Goal: Task Accomplishment & Management: Manage account settings

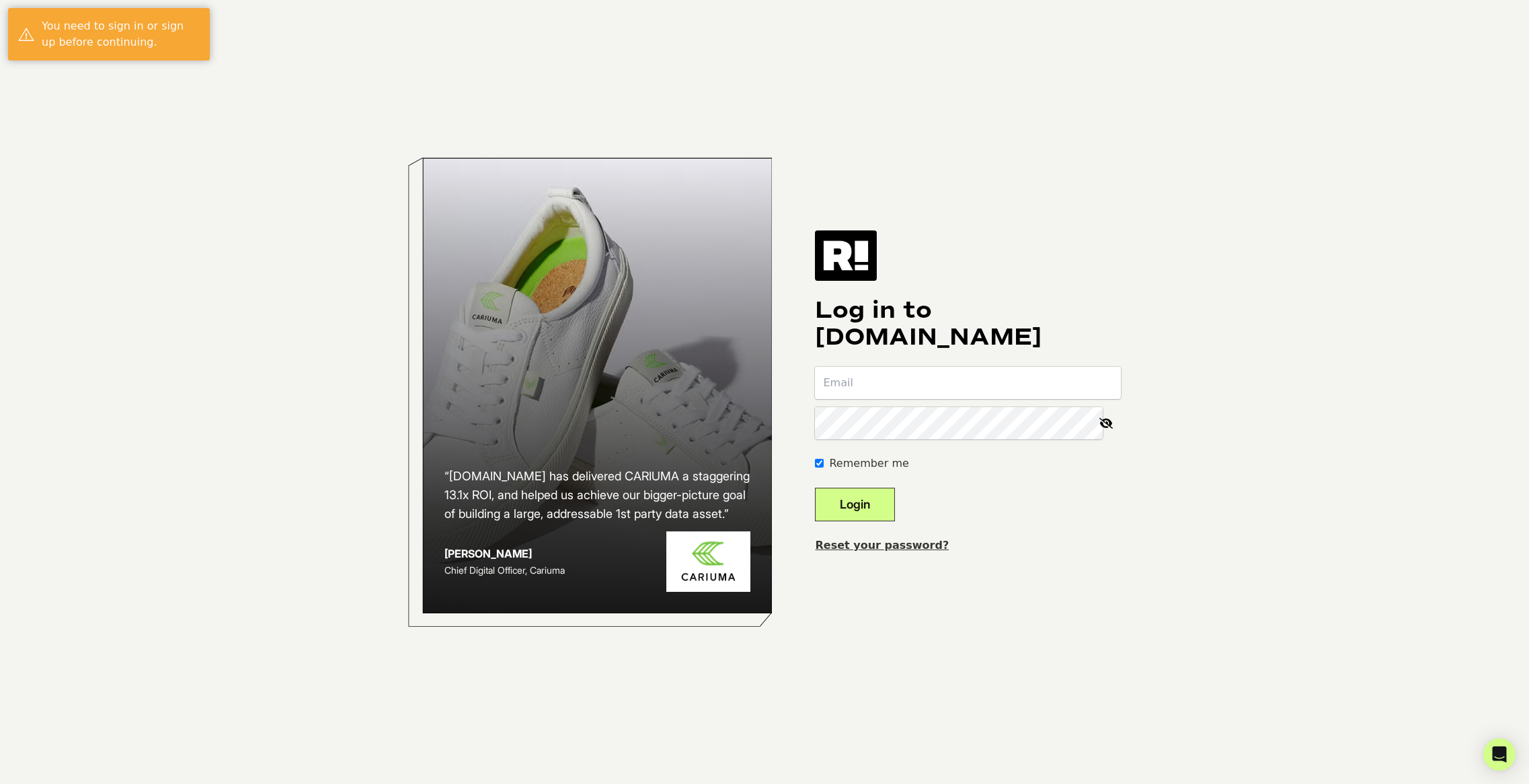
click at [899, 543] on link "Reset your password?" at bounding box center [882, 545] width 134 height 13
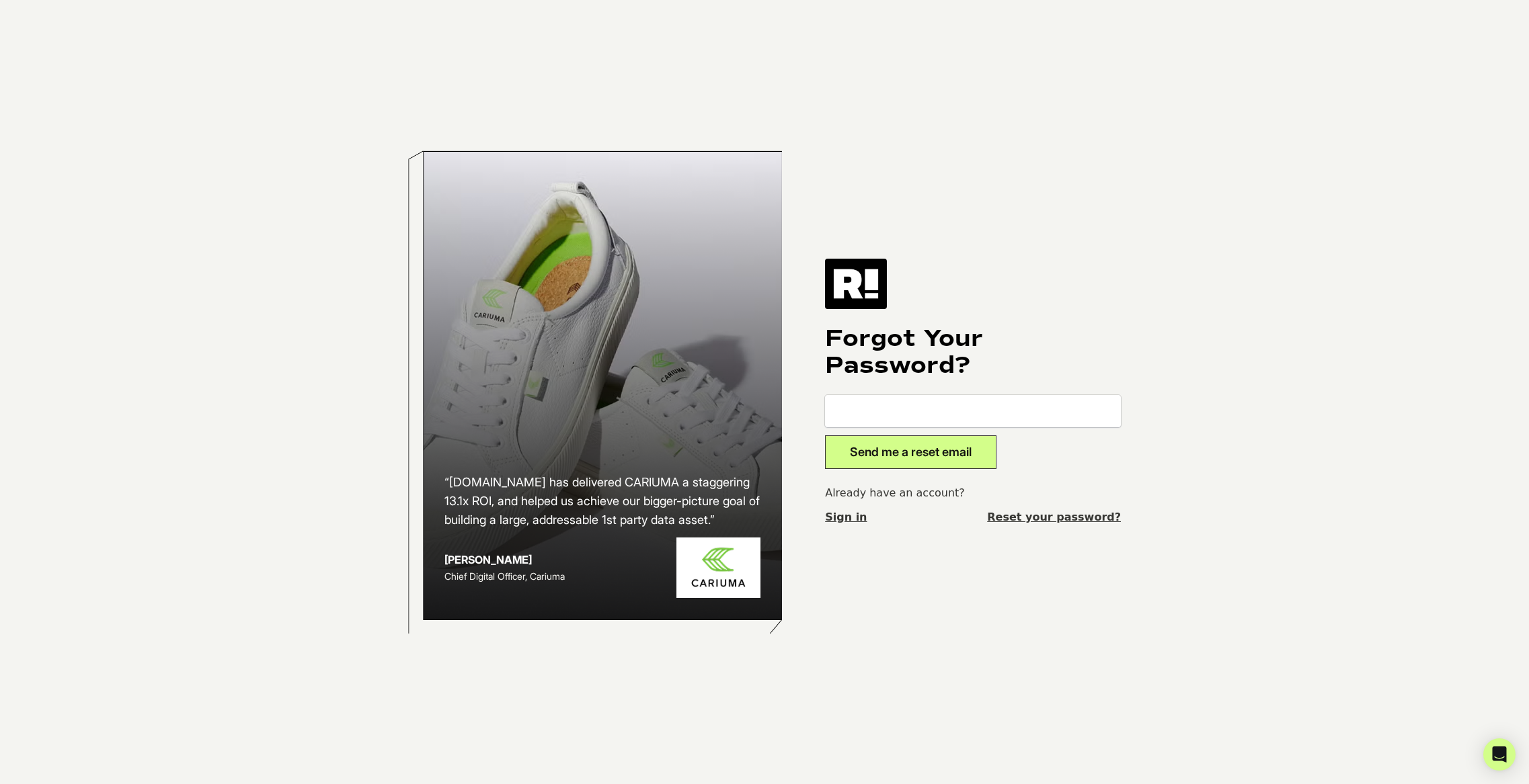
click at [875, 414] on input "email" at bounding box center [973, 411] width 296 height 32
type input "murso@bruntworkwear.com"
click at [825, 435] on button "Send me a reset email" at bounding box center [911, 452] width 171 height 34
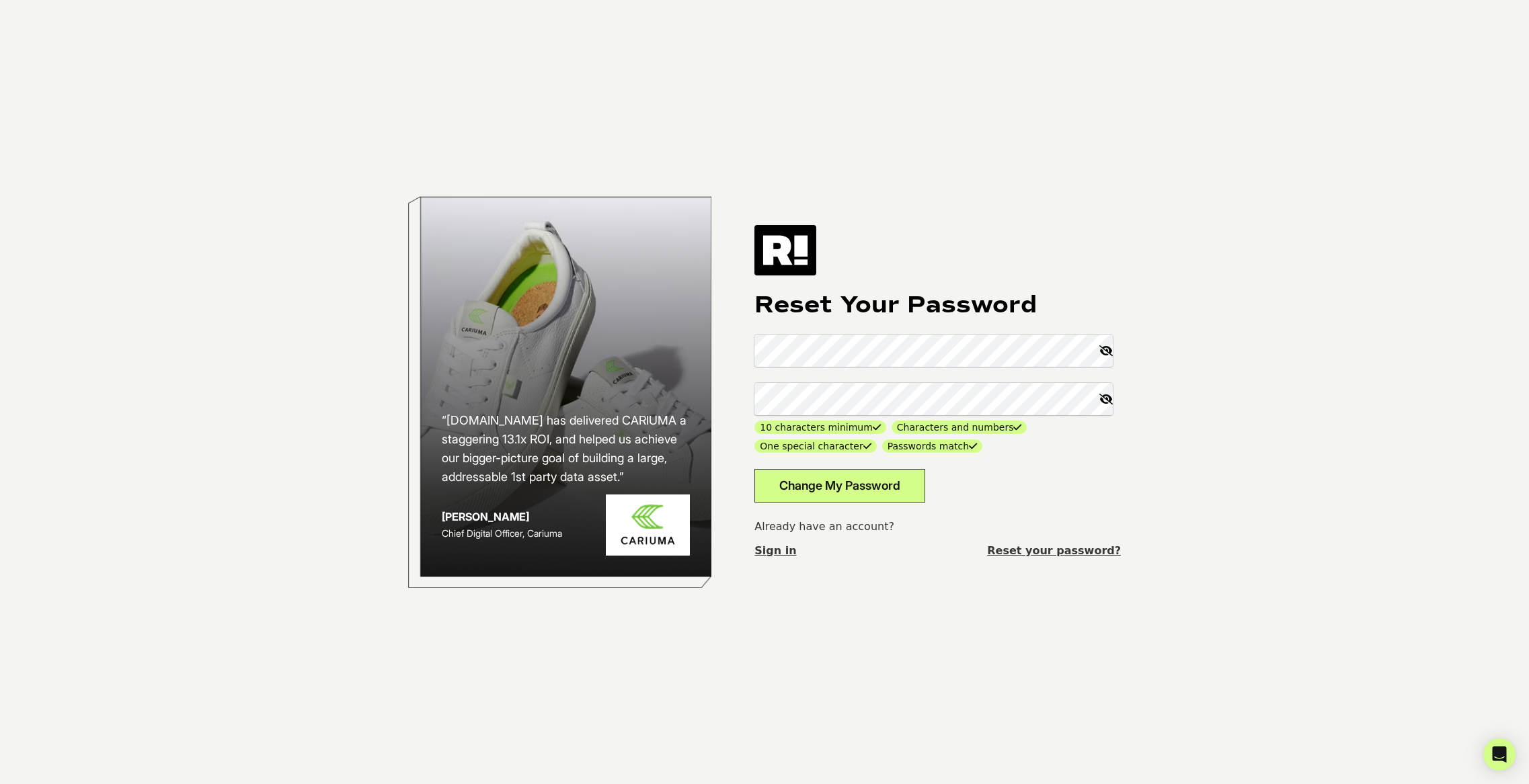
click at [936, 513] on div "Reset Your Password 10 characters minimum Characters and numbers One special ch…" at bounding box center [938, 392] width 367 height 334
click at [871, 487] on button "Change My Password" at bounding box center [839, 486] width 170 height 34
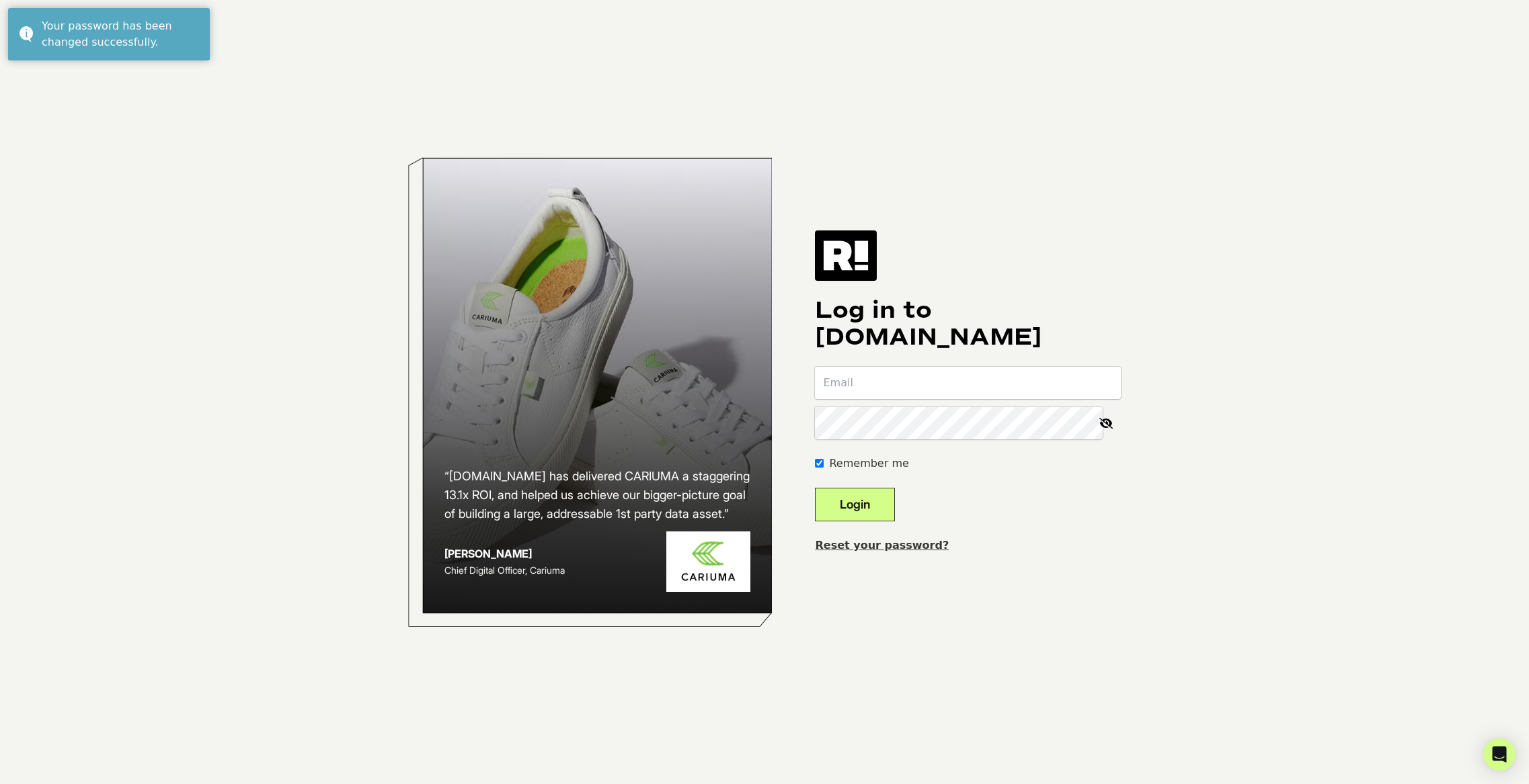
click at [883, 390] on input "email" at bounding box center [968, 383] width 306 height 32
type input "[EMAIL_ADDRESS][DOMAIN_NAME]"
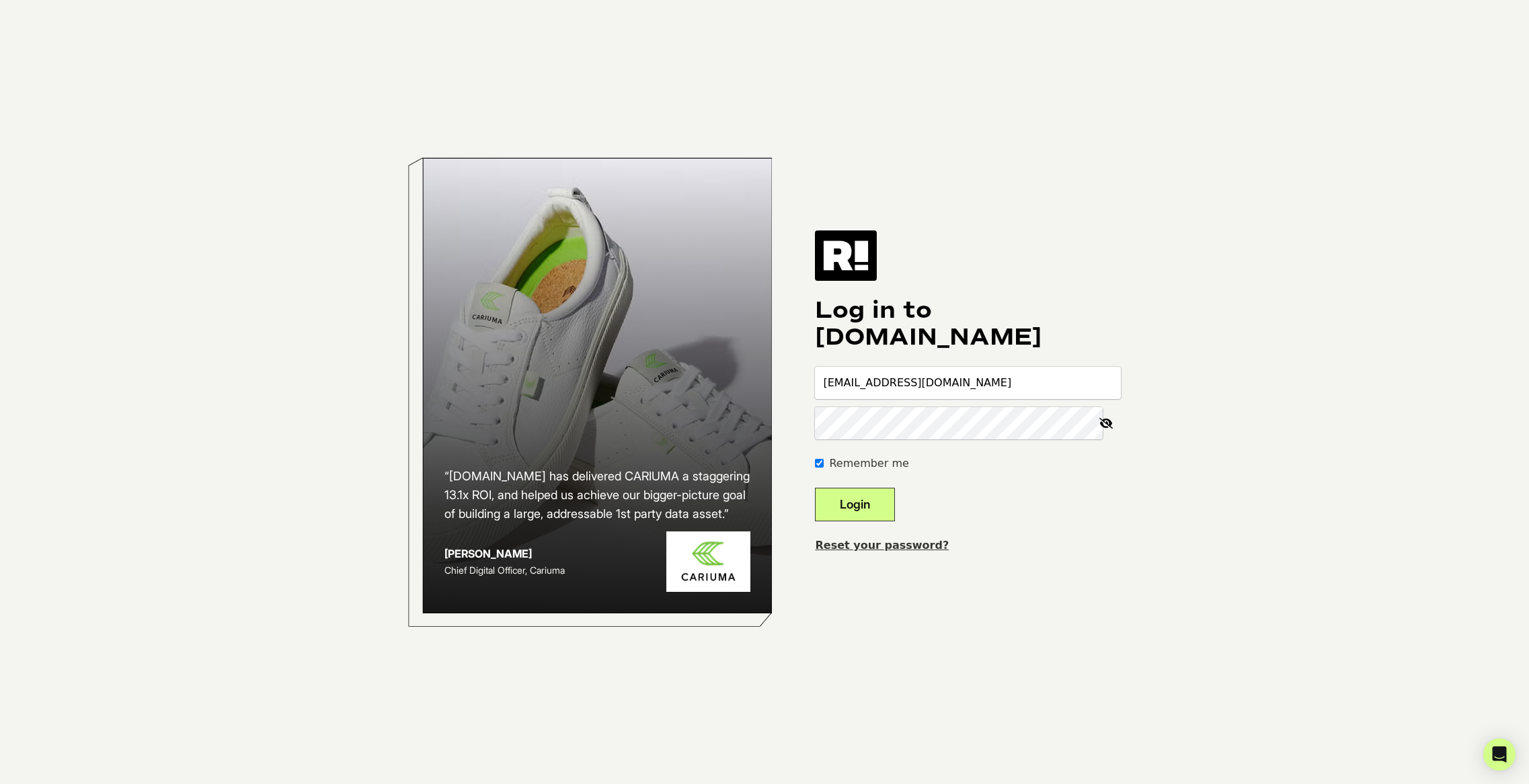
click at [815, 488] on button "Login" at bounding box center [855, 505] width 80 height 34
type input "murso@bruntworkwear.com"
click at [815, 488] on button "Login" at bounding box center [855, 505] width 80 height 34
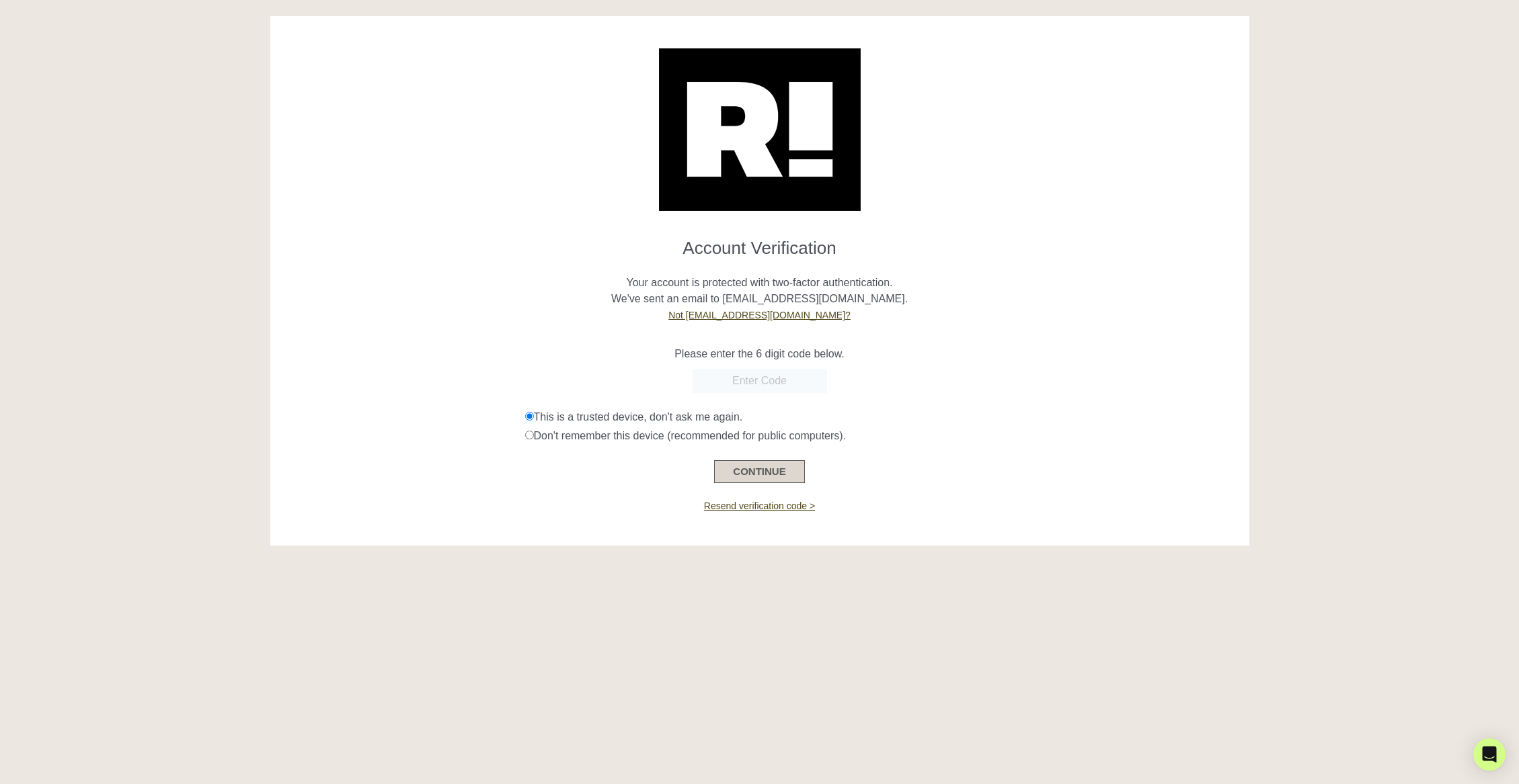
click at [761, 474] on button "CONTINUE" at bounding box center [759, 471] width 90 height 23
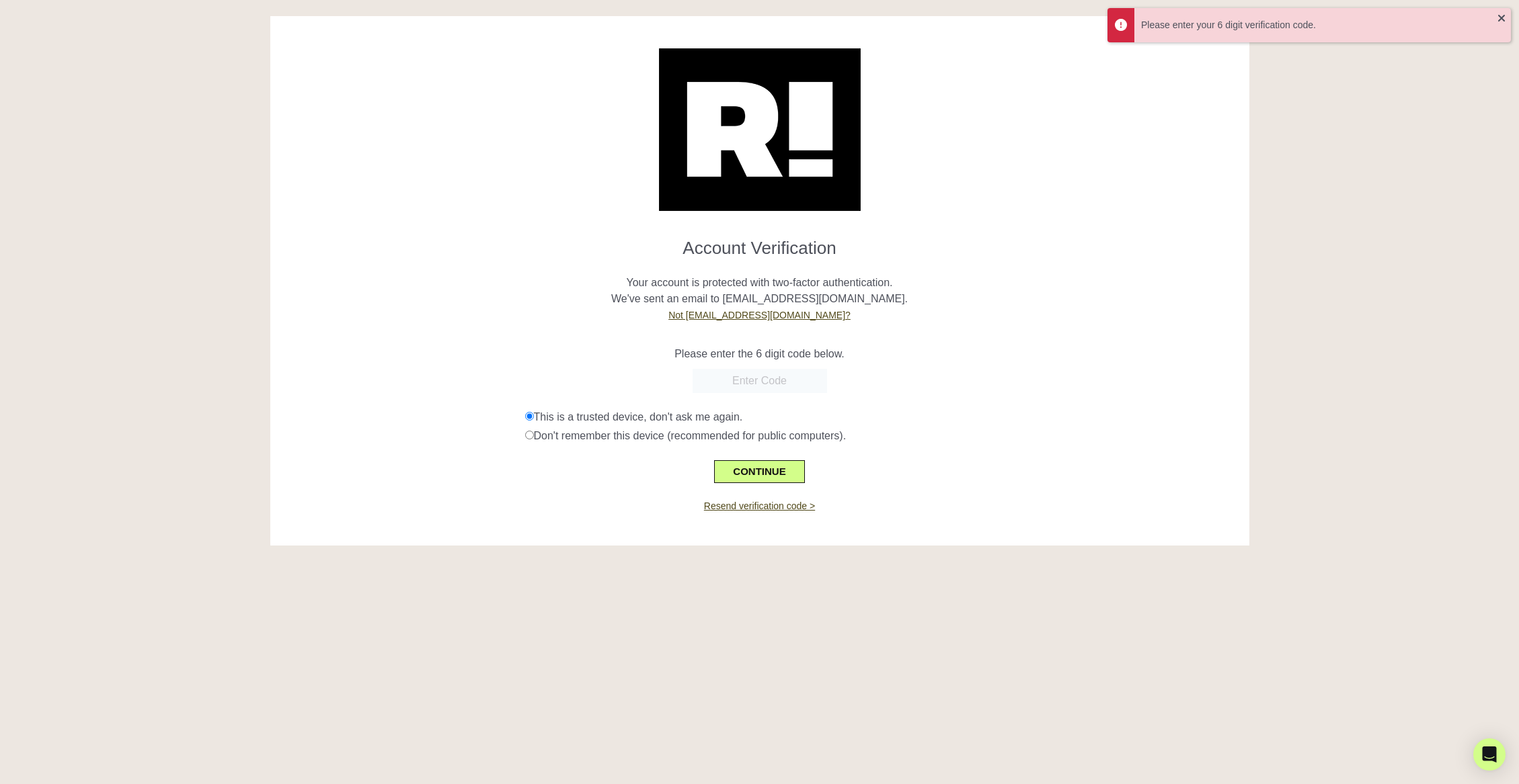
click at [710, 378] on input "text" at bounding box center [760, 381] width 135 height 24
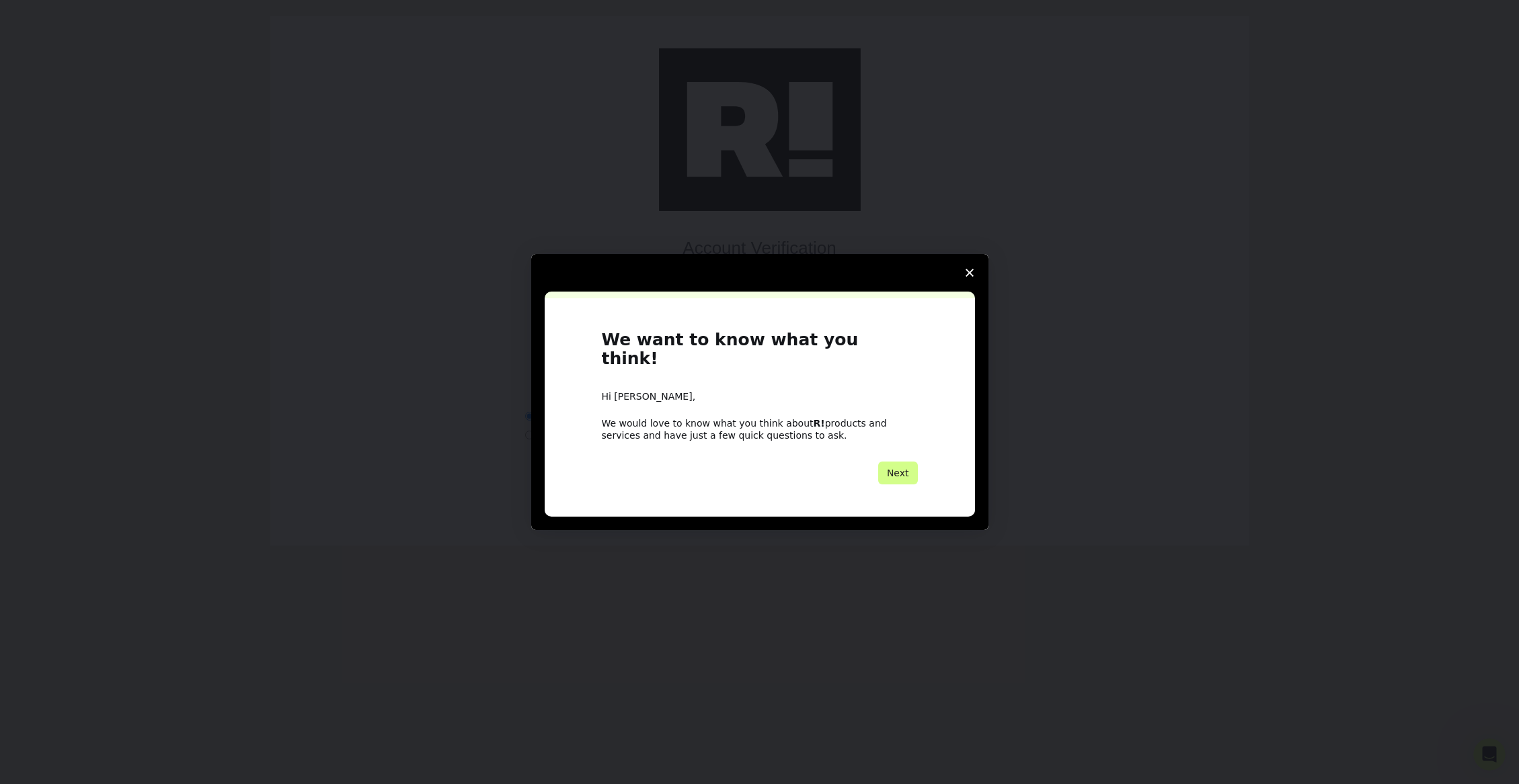
click at [966, 277] on polygon "Close survey" at bounding box center [970, 273] width 8 height 8
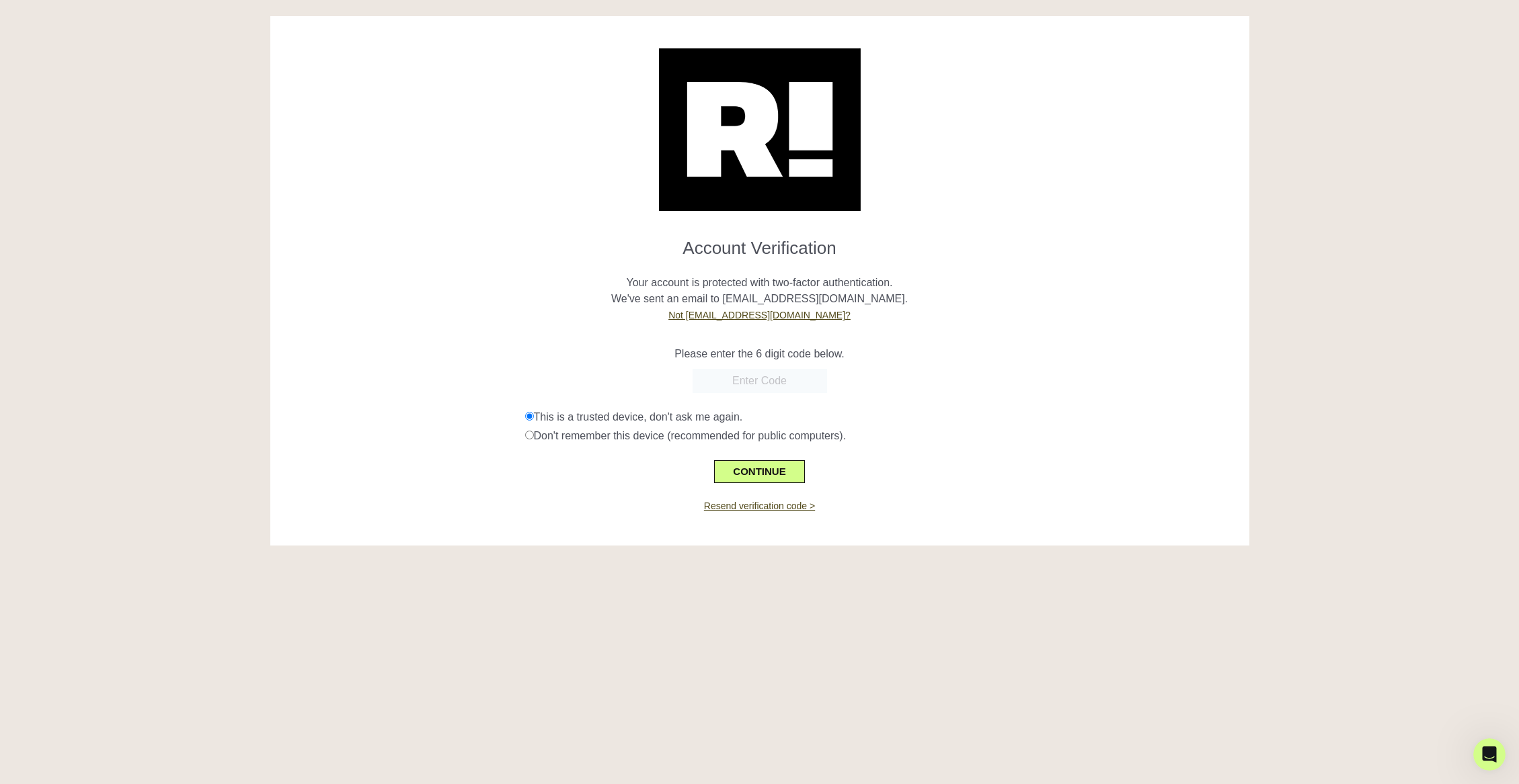
click at [733, 383] on input "text" at bounding box center [760, 381] width 135 height 24
type input "680566"
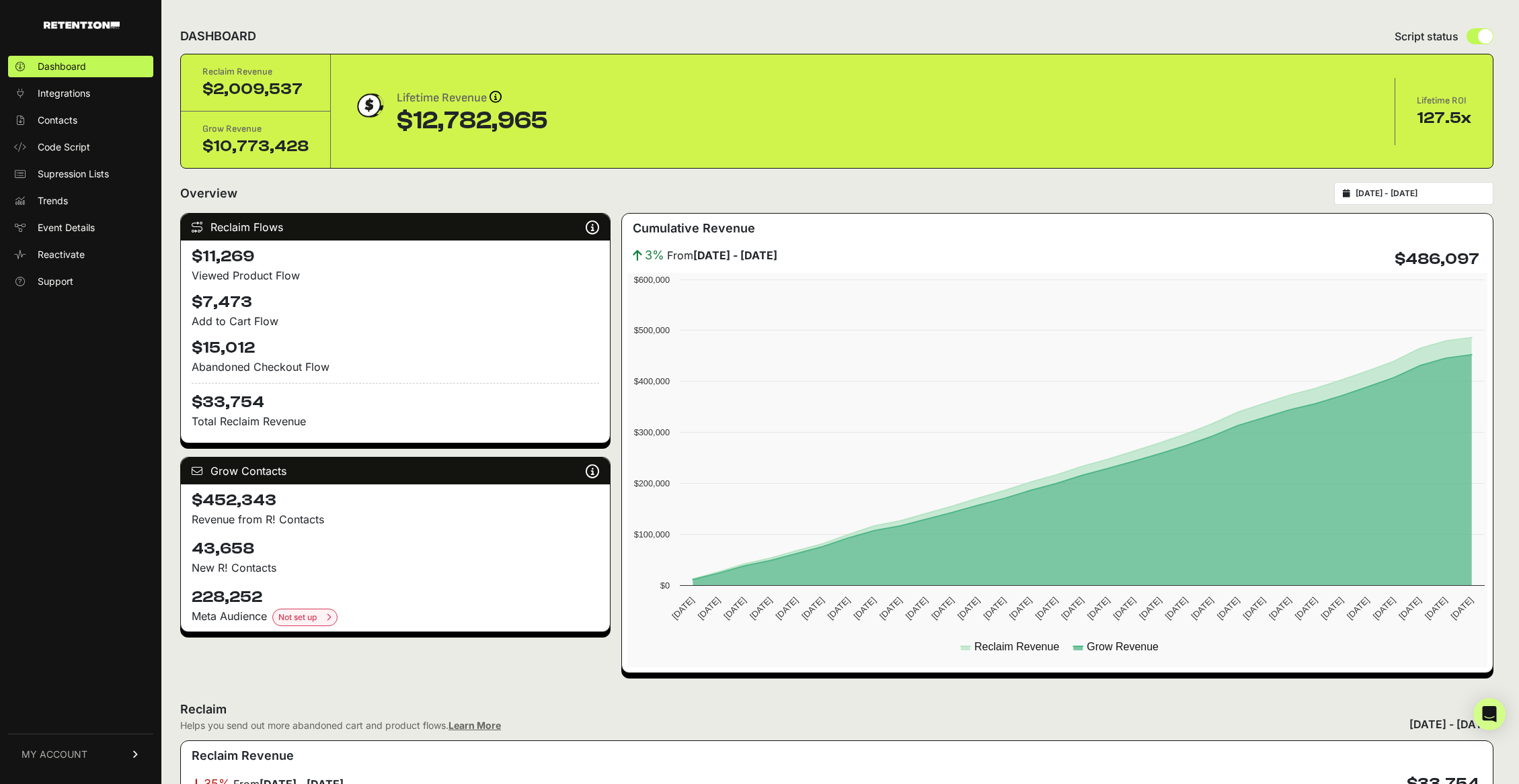
click at [1428, 196] on input "2025-09-03 - 2025-10-03" at bounding box center [1420, 193] width 130 height 11
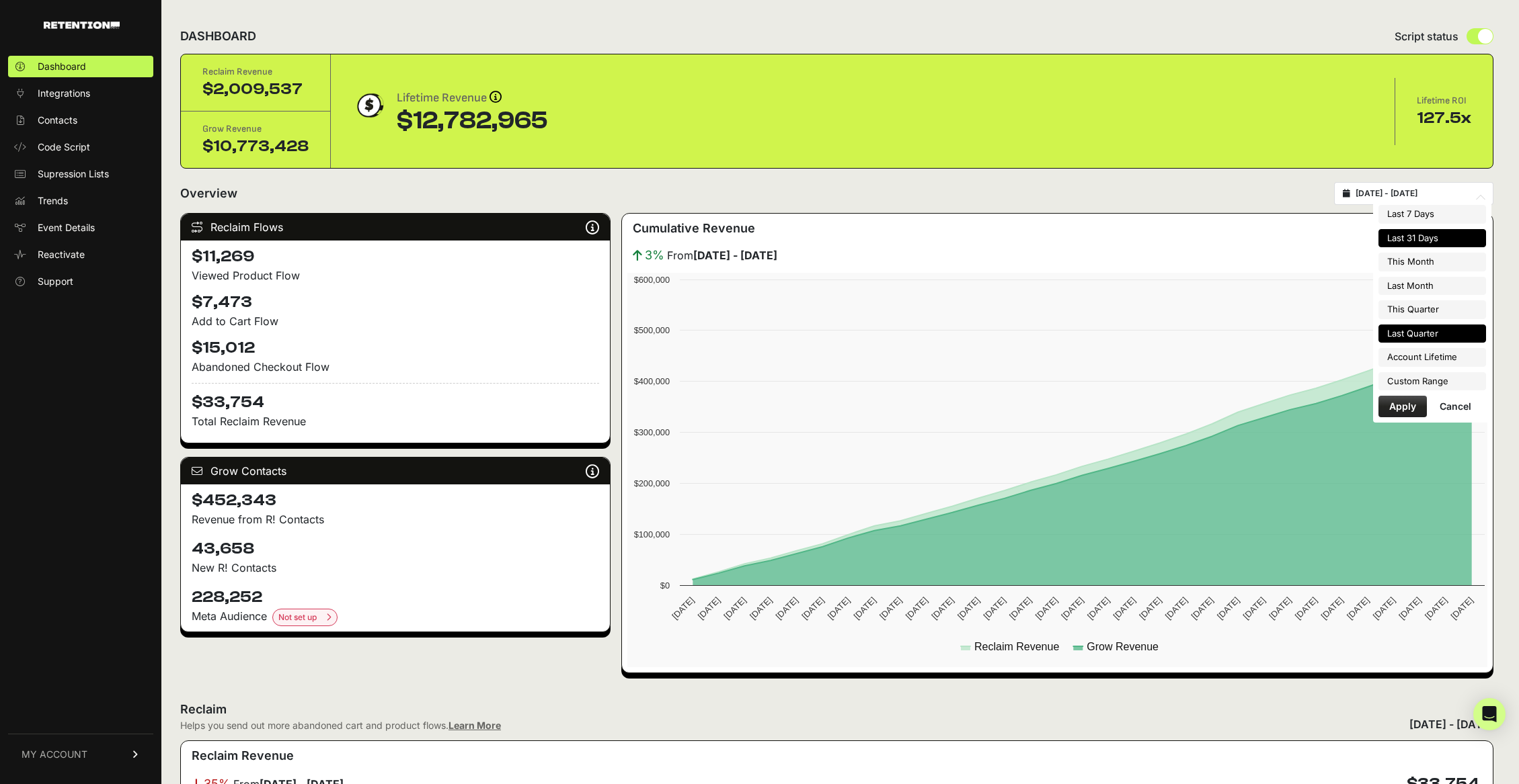
click at [1417, 332] on li "Last Quarter" at bounding box center [1432, 334] width 108 height 19
type input "2025-07-01 - 2025-09-30"
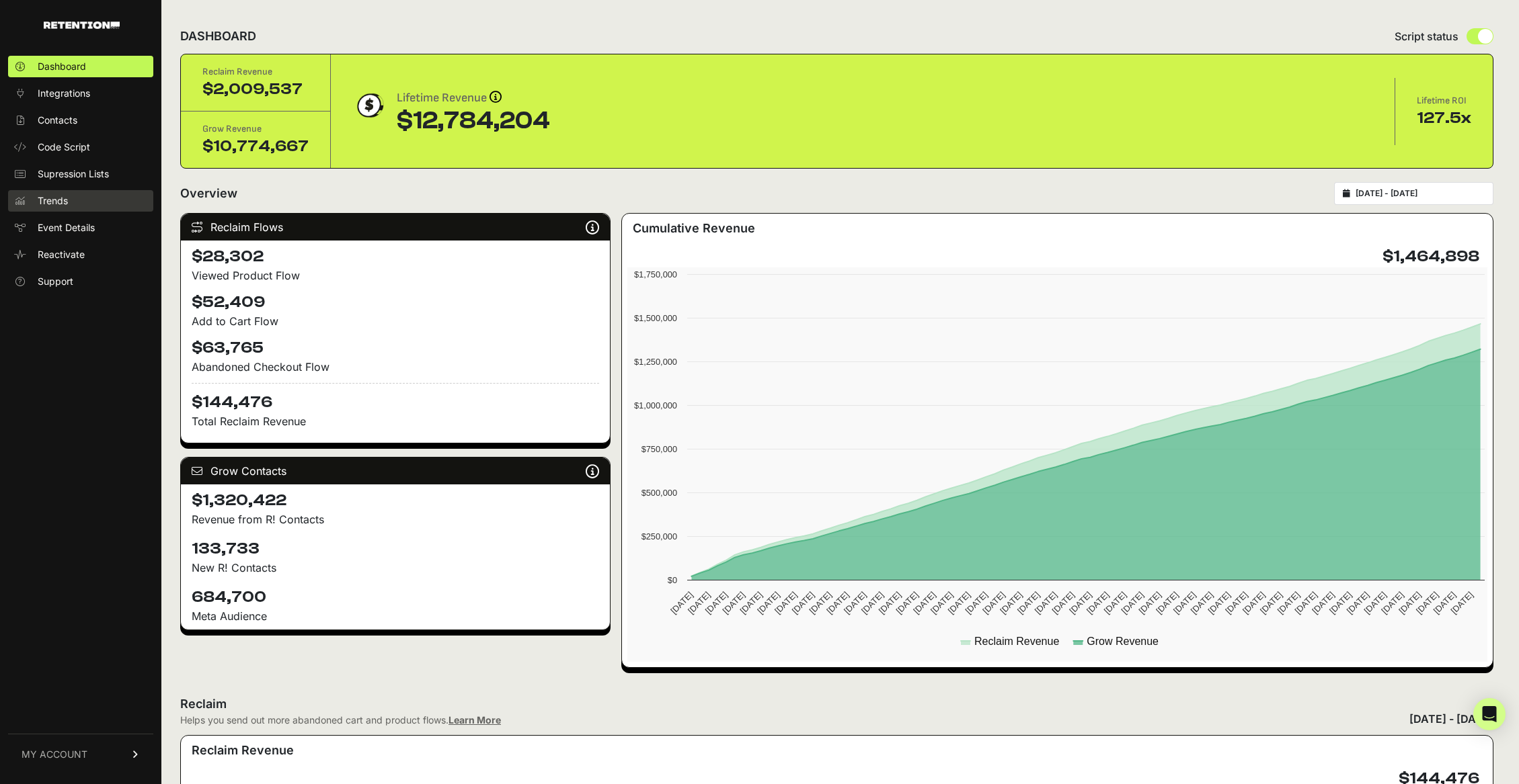
click at [57, 200] on span "Trends" at bounding box center [53, 200] width 30 height 13
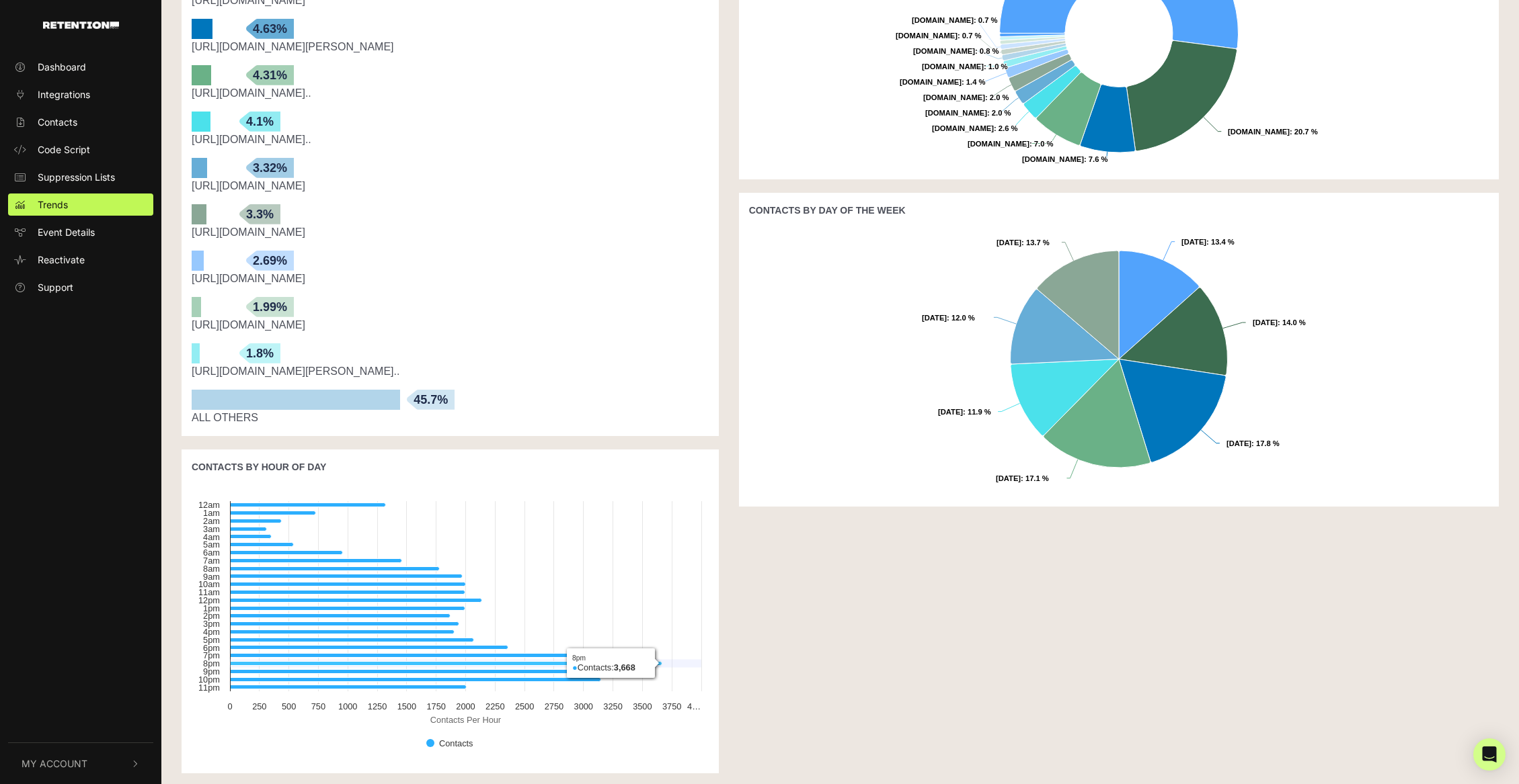
scroll to position [450, 0]
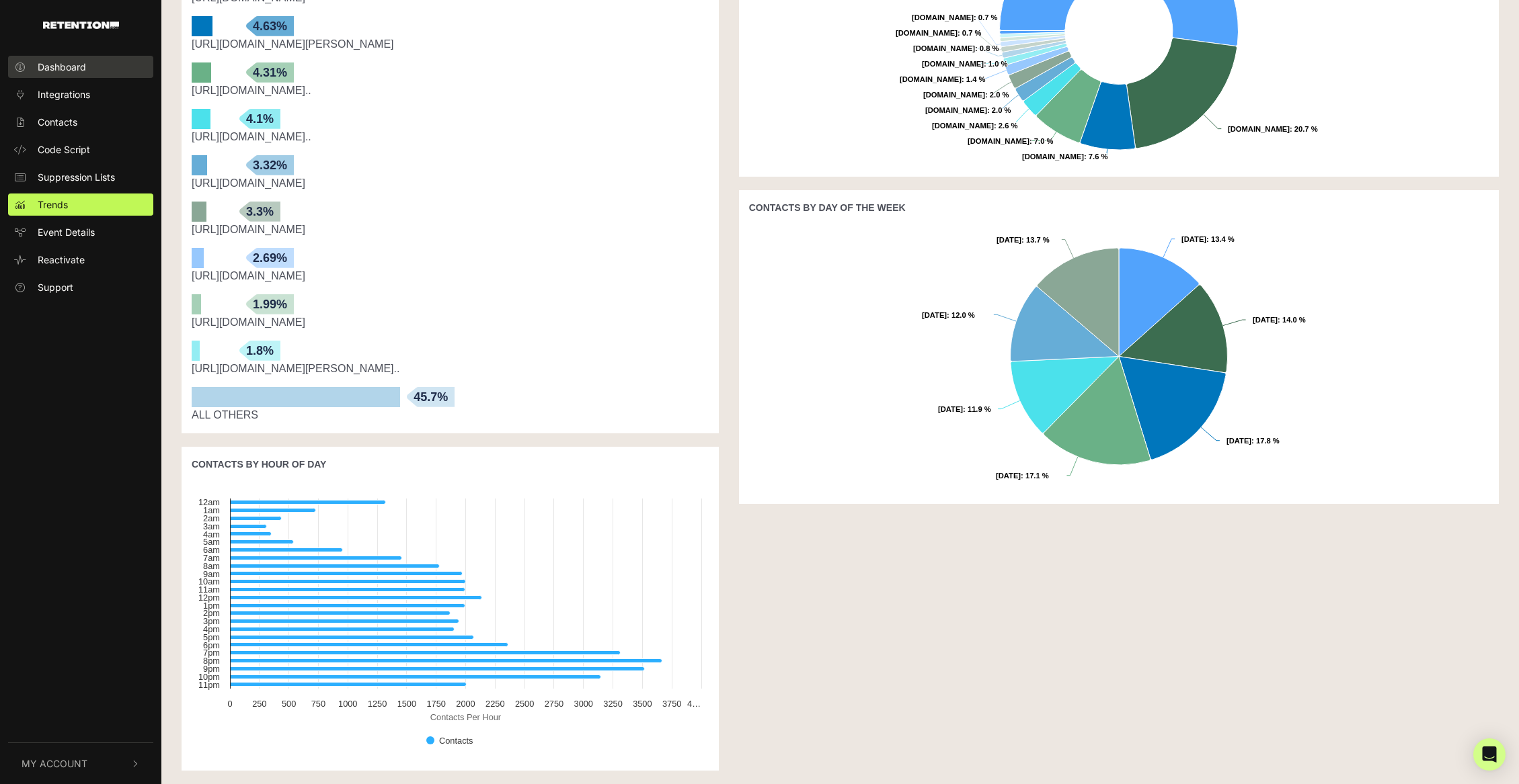
click at [60, 63] on span "Dashboard" at bounding box center [62, 67] width 49 height 14
